Goal: Information Seeking & Learning: Check status

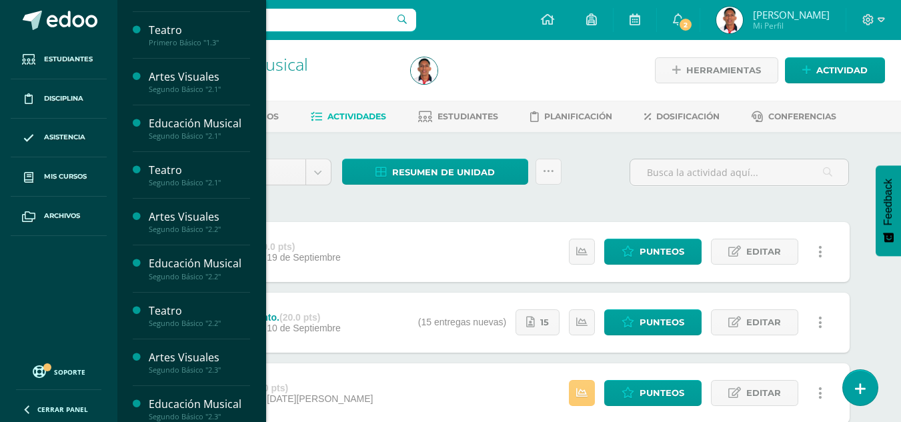
scroll to position [700, 0]
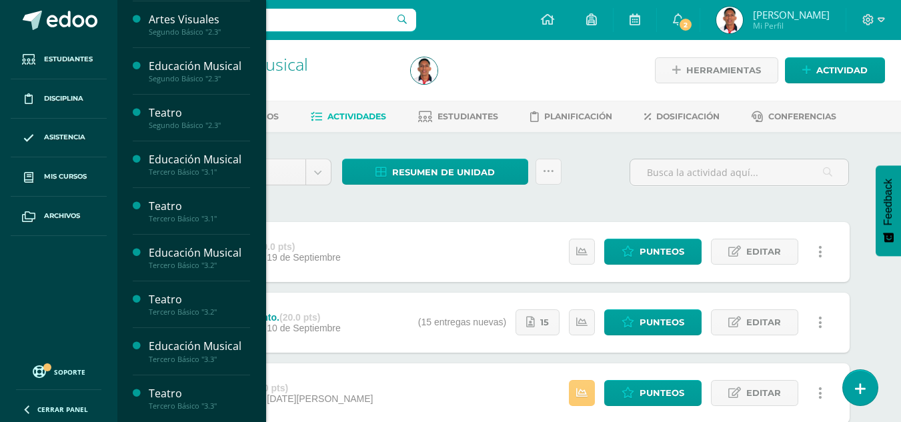
click at [167, 394] on div "Teatro" at bounding box center [199, 393] width 101 height 15
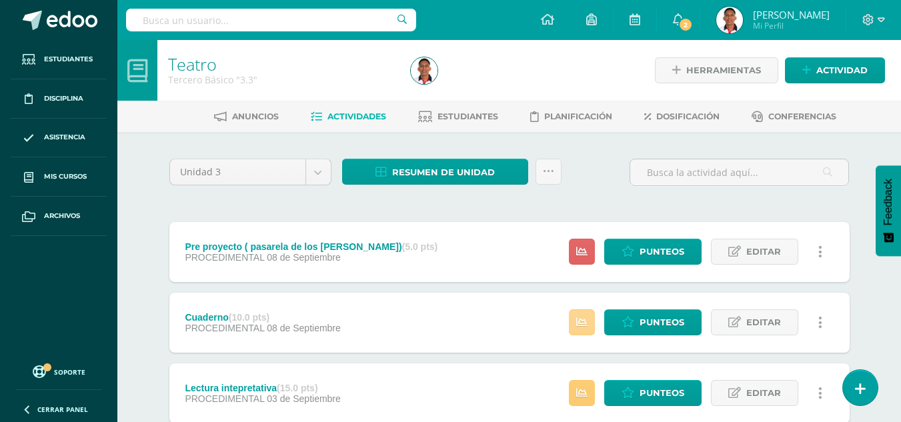
click at [587, 322] on icon at bounding box center [581, 322] width 11 height 11
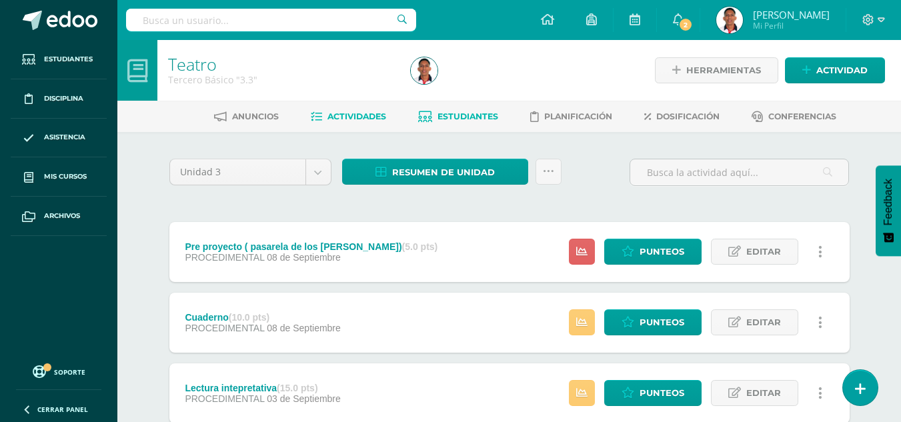
click at [458, 113] on span "Estudiantes" at bounding box center [468, 116] width 61 height 10
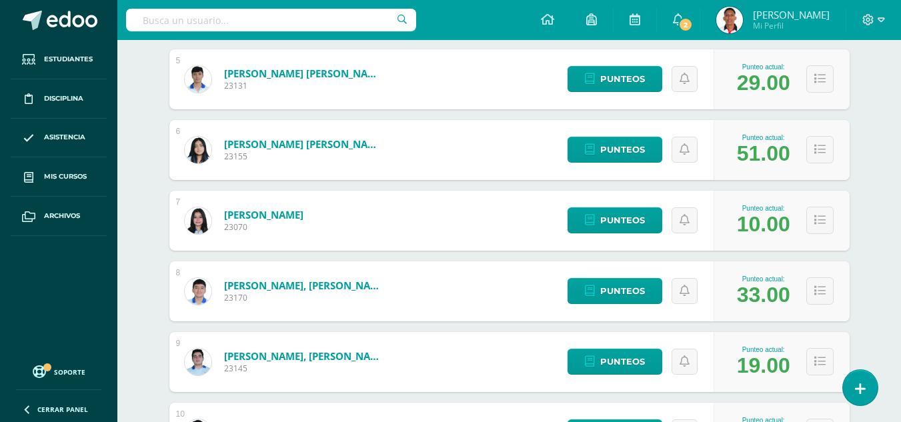
scroll to position [536, 0]
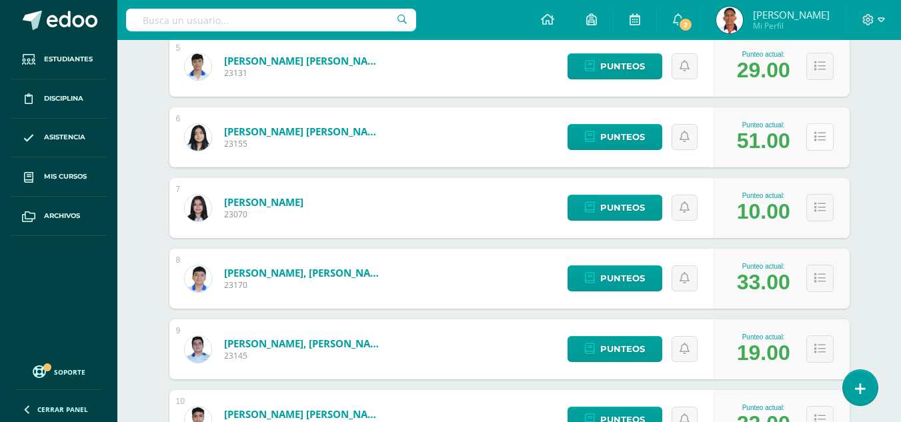
click at [822, 139] on icon at bounding box center [819, 136] width 11 height 11
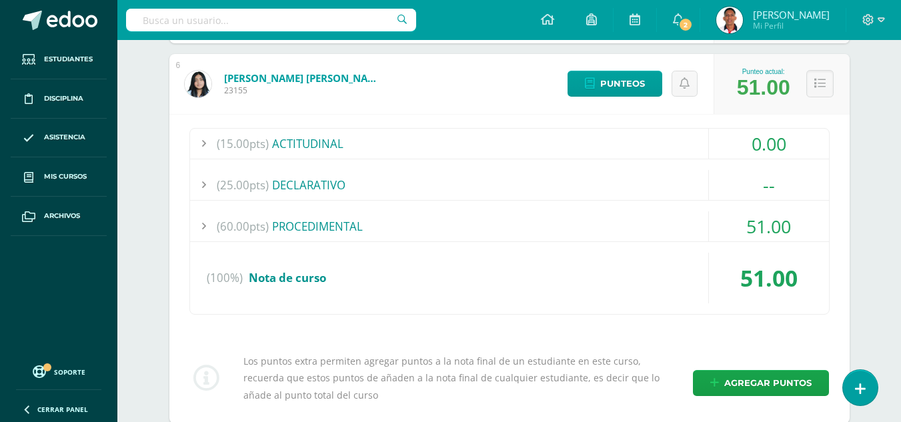
scroll to position [599, 0]
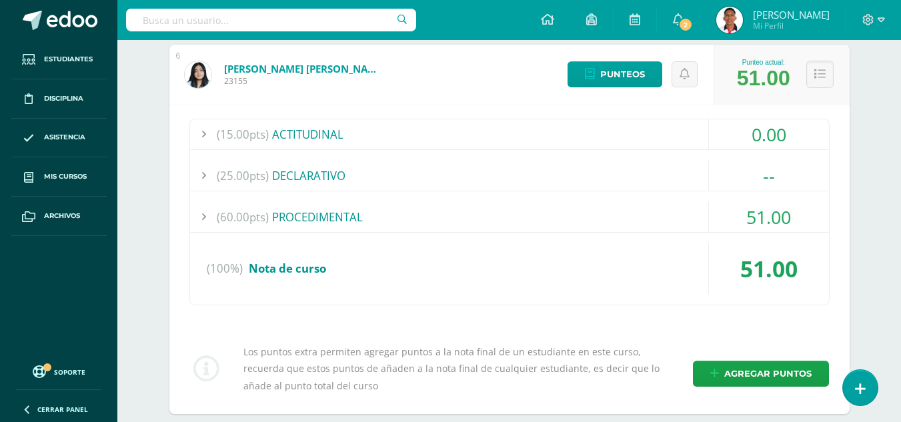
click at [526, 219] on div "(60.00pts) PROCEDIMENTAL" at bounding box center [509, 217] width 639 height 30
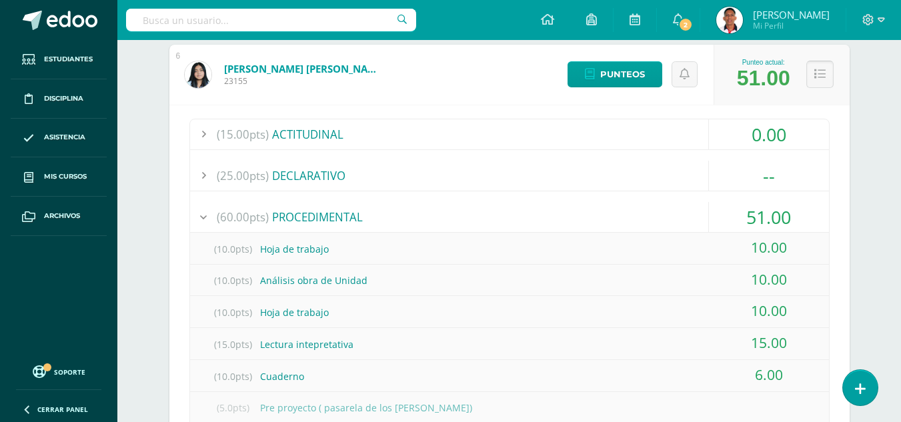
click at [825, 74] on button at bounding box center [819, 74] width 27 height 27
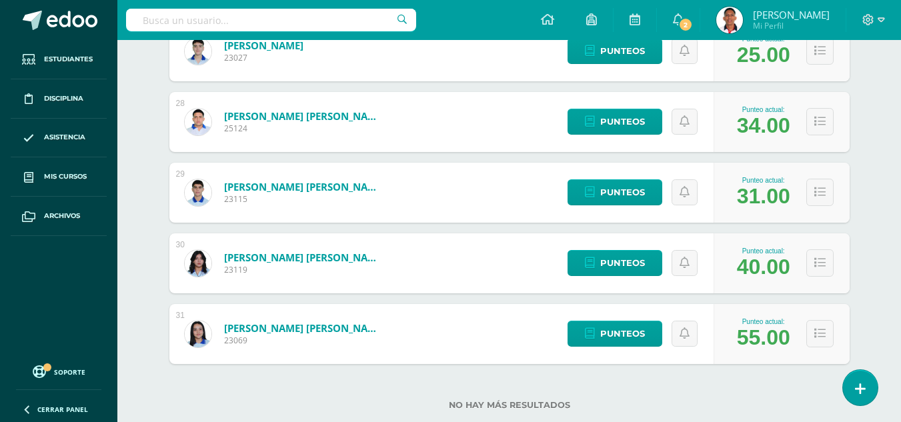
scroll to position [2138, 0]
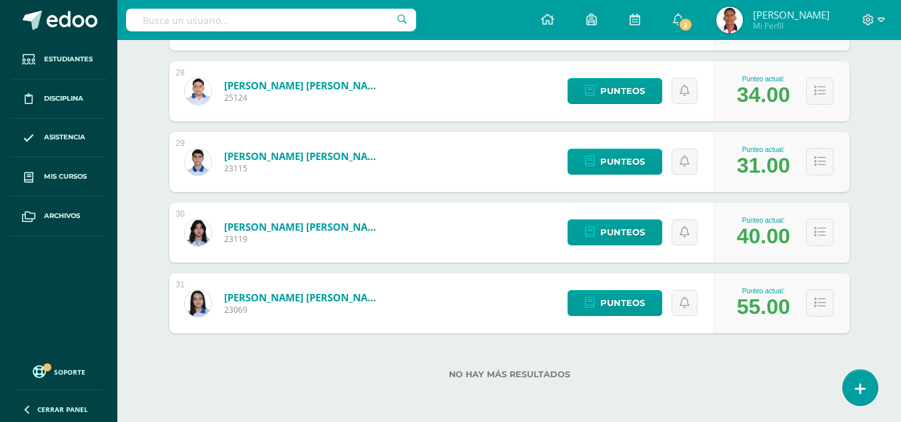
click at [372, 368] on div "No hay más resultados" at bounding box center [509, 365] width 680 height 62
